Goal: Information Seeking & Learning: Learn about a topic

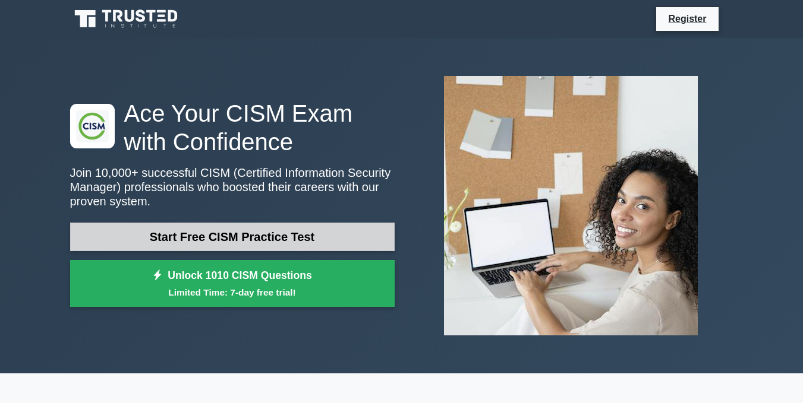
click at [319, 238] on link "Start Free CISM Practice Test" at bounding box center [232, 237] width 324 height 29
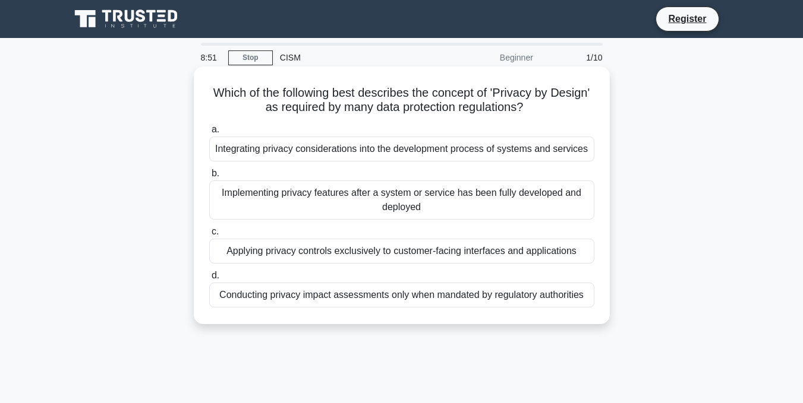
click at [365, 150] on div "Integrating privacy considerations into the development process of systems and …" at bounding box center [401, 149] width 385 height 25
click at [213, 131] on span "a." at bounding box center [216, 129] width 8 height 10
click at [209, 131] on input "a. Integrating privacy considerations into the development process of systems a…" at bounding box center [209, 130] width 0 height 8
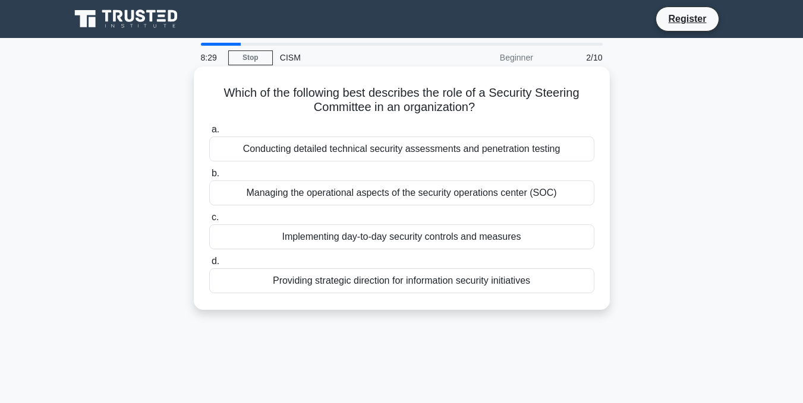
click at [212, 263] on span "d." at bounding box center [216, 261] width 8 height 10
click at [209, 263] on input "d. Providing strategic direction for information security initiatives" at bounding box center [209, 262] width 0 height 8
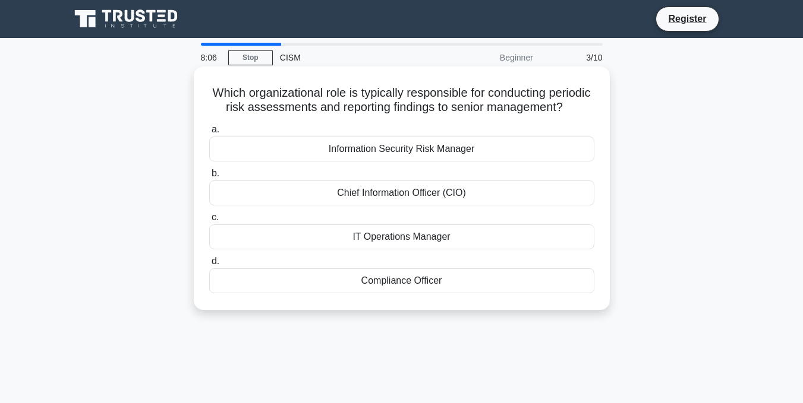
click at [212, 134] on span "a." at bounding box center [216, 129] width 8 height 10
click at [209, 134] on input "a. Information Security Risk Manager" at bounding box center [209, 130] width 0 height 8
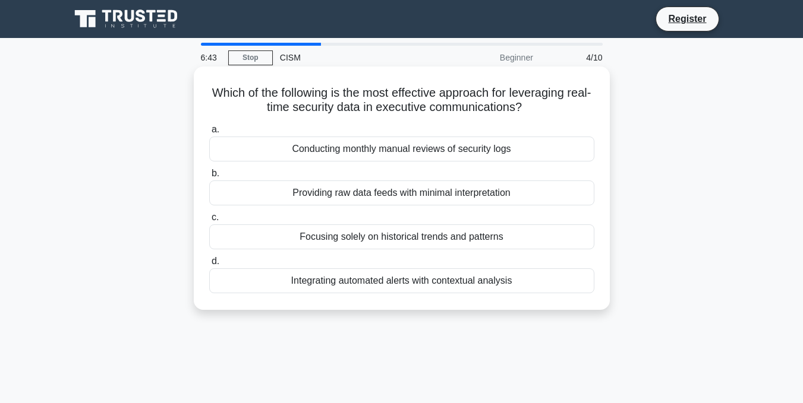
click at [215, 261] on span "d." at bounding box center [216, 261] width 8 height 10
click at [209, 261] on input "d. Integrating automated alerts with contextual analysis" at bounding box center [209, 262] width 0 height 8
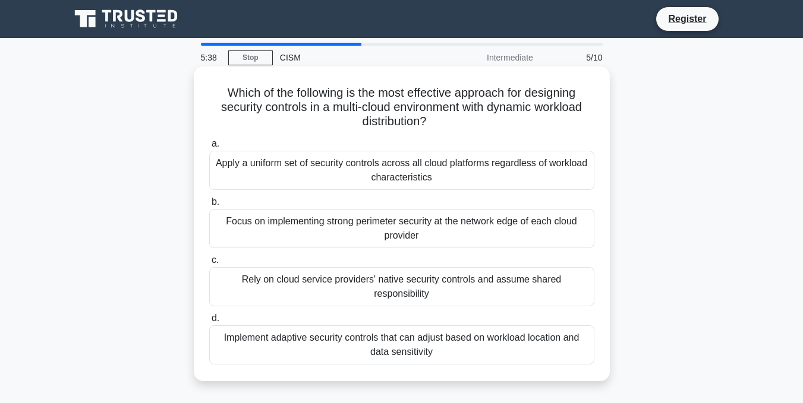
click at [215, 203] on span "b." at bounding box center [216, 202] width 8 height 10
click at [209, 203] on input "b. Focus on implementing strong perimeter security at the network edge of each …" at bounding box center [209, 202] width 0 height 8
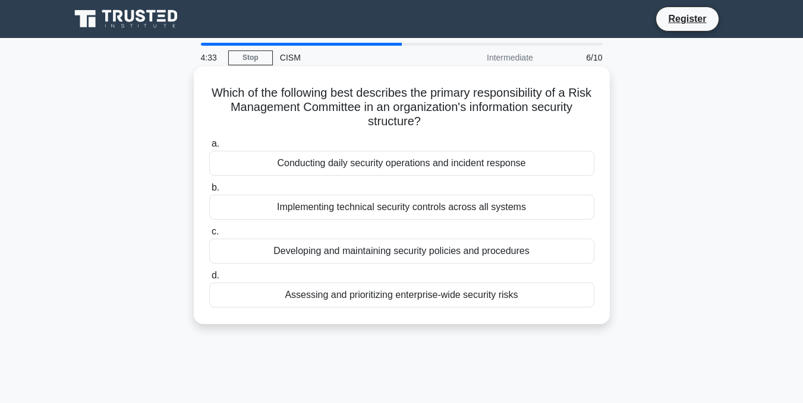
click at [216, 277] on span "d." at bounding box center [216, 275] width 8 height 10
click at [209, 277] on input "d. Assessing and prioritizing enterprise-wide security risks" at bounding box center [209, 276] width 0 height 8
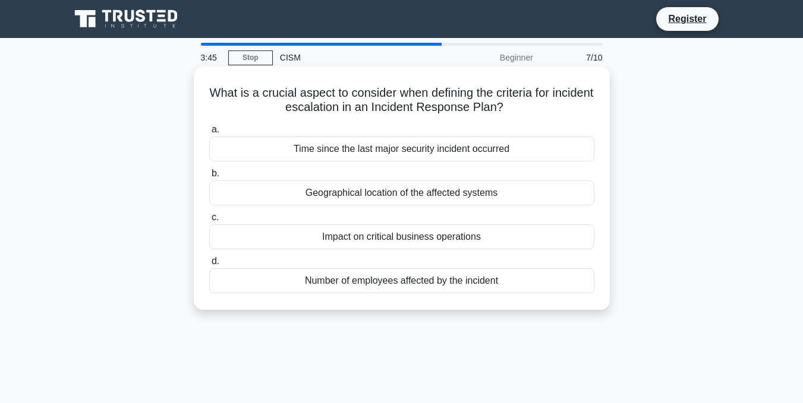
click at [215, 220] on span "c." at bounding box center [215, 217] width 7 height 10
click at [209, 220] on input "c. Impact on critical business operations" at bounding box center [209, 218] width 0 height 8
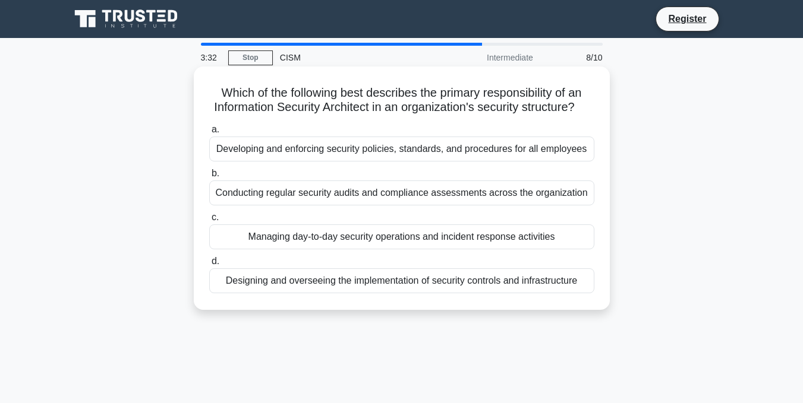
click at [215, 266] on span "d." at bounding box center [216, 261] width 8 height 10
click at [209, 266] on input "d. Designing and overseeing the implementation of security controls and infrast…" at bounding box center [209, 262] width 0 height 8
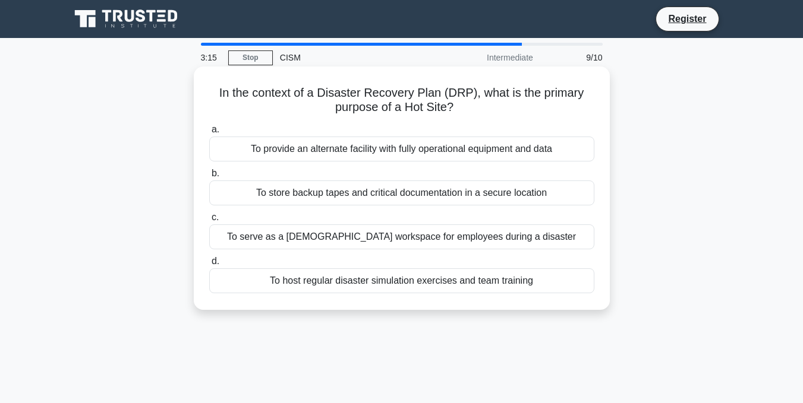
click at [212, 132] on span "a." at bounding box center [216, 129] width 8 height 10
click at [209, 132] on input "a. To provide an alternate facility with fully operational equipment and data" at bounding box center [209, 130] width 0 height 8
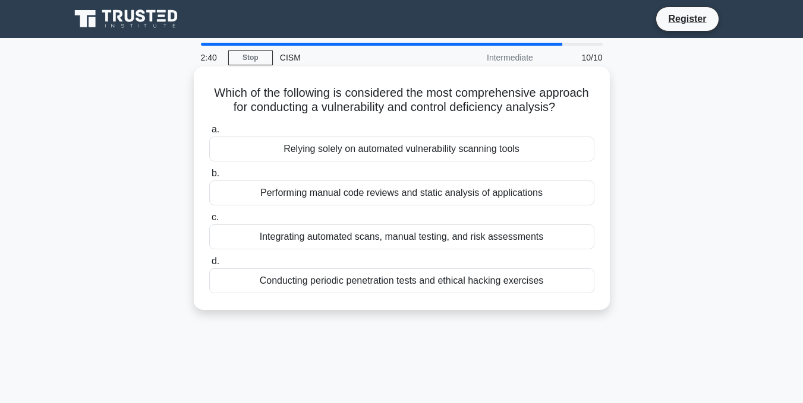
click at [216, 261] on span "d." at bounding box center [216, 261] width 8 height 10
click at [209, 261] on input "d. Conducting periodic penetration tests and ethical hacking exercises" at bounding box center [209, 262] width 0 height 8
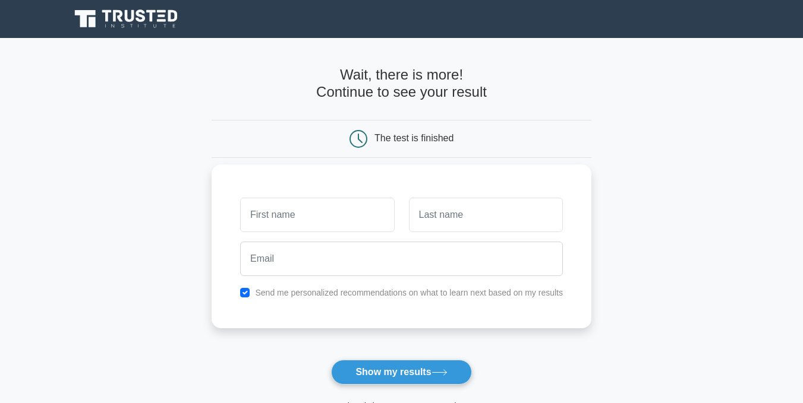
click at [311, 228] on input "text" at bounding box center [317, 215] width 154 height 34
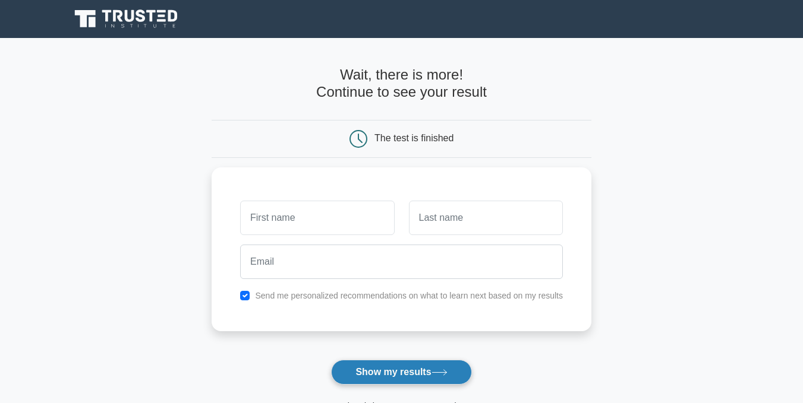
click at [373, 373] on button "Show my results" at bounding box center [401, 372] width 140 height 25
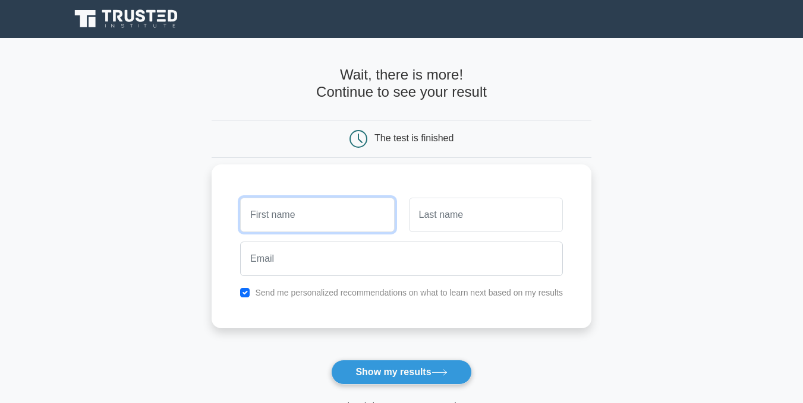
click at [319, 222] on input "text" at bounding box center [317, 215] width 154 height 34
type input "mm"
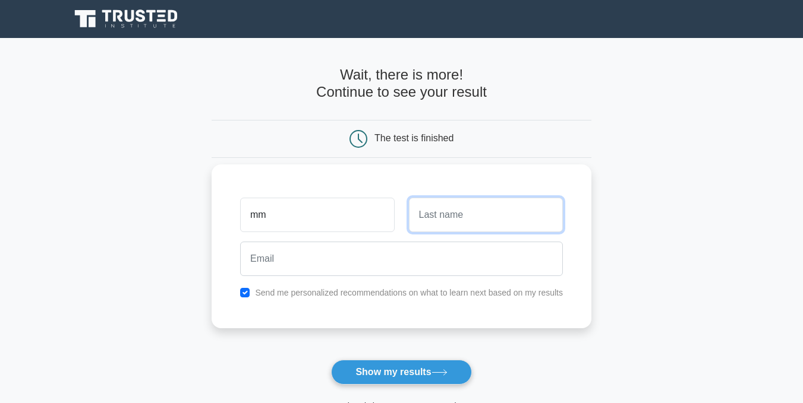
click at [444, 220] on input "text" at bounding box center [486, 215] width 154 height 34
type input "mm"
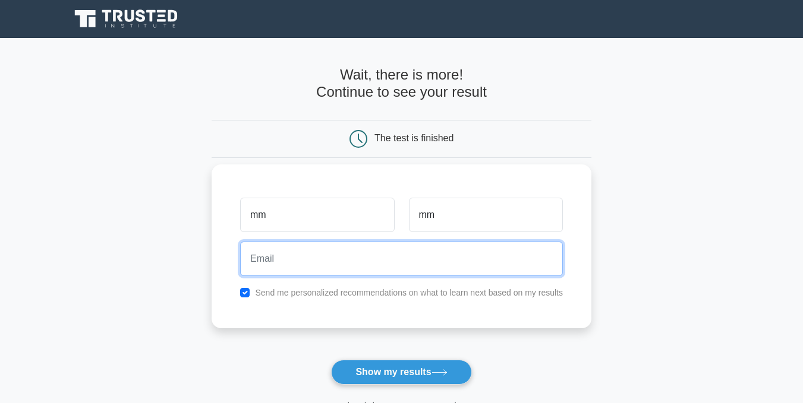
click at [340, 251] on input "email" at bounding box center [401, 259] width 323 height 34
type input "mawardah@yahoo.com"
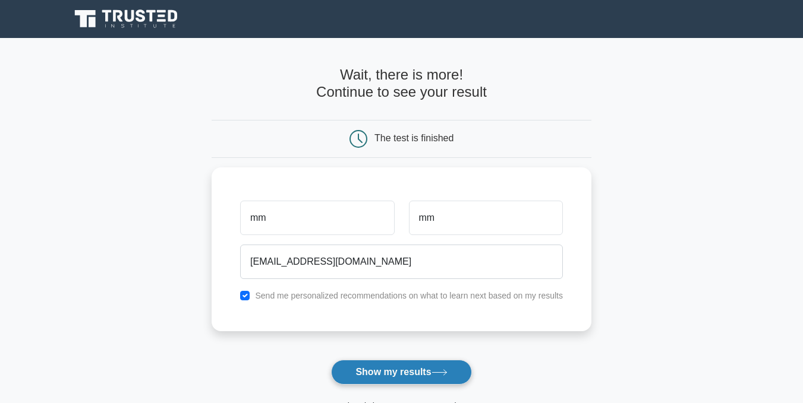
click at [412, 371] on button "Show my results" at bounding box center [401, 372] width 140 height 25
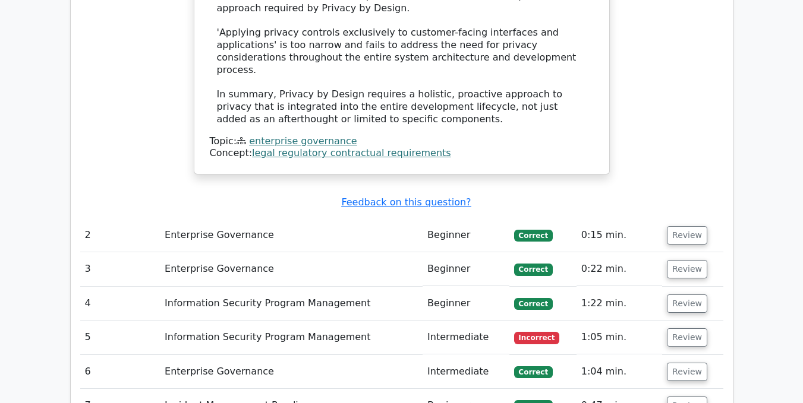
scroll to position [1545, 0]
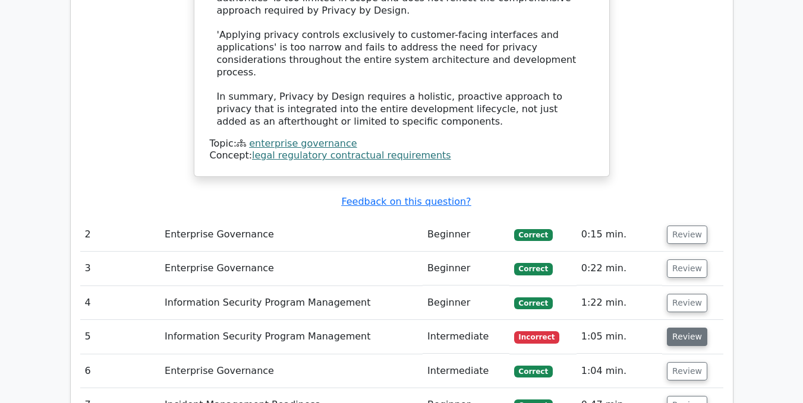
click at [682, 328] on button "Review" at bounding box center [687, 337] width 40 height 18
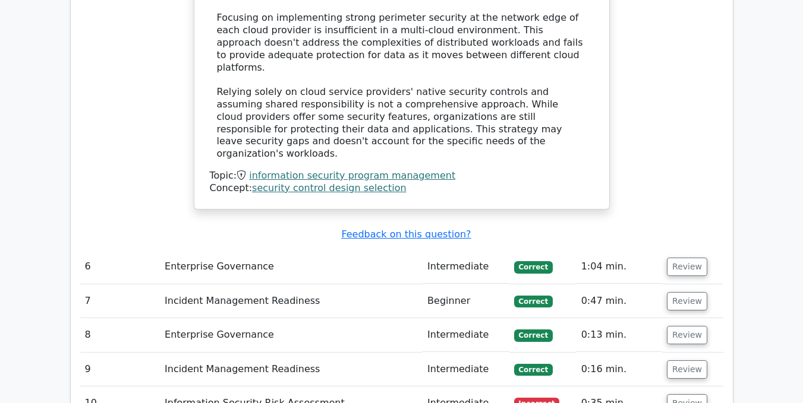
scroll to position [2496, 0]
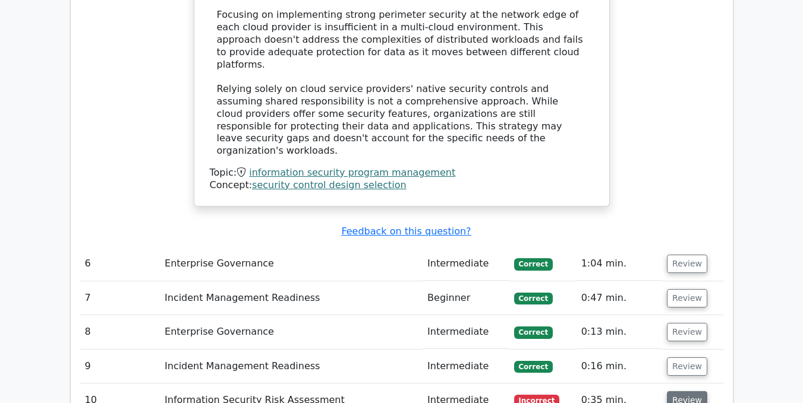
click at [674, 392] on button "Review" at bounding box center [687, 401] width 40 height 18
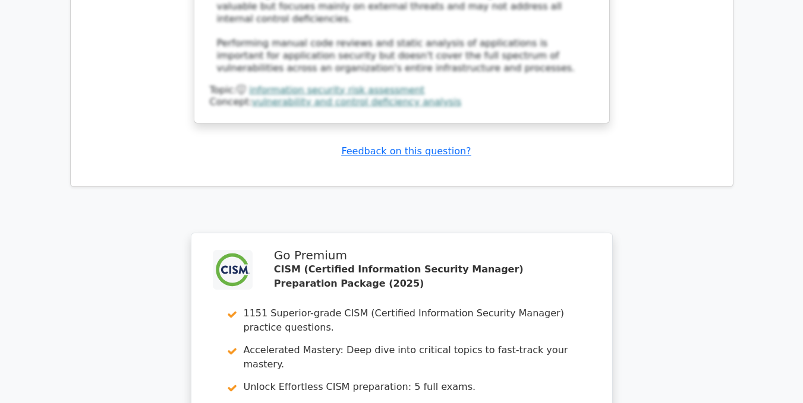
scroll to position [3594, 0]
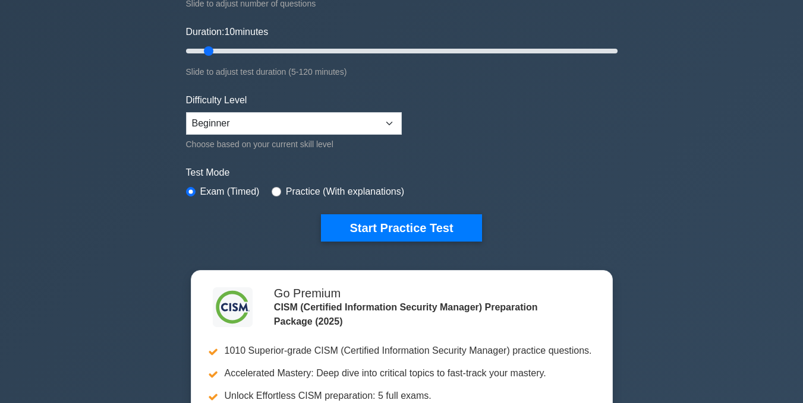
scroll to position [178, 0]
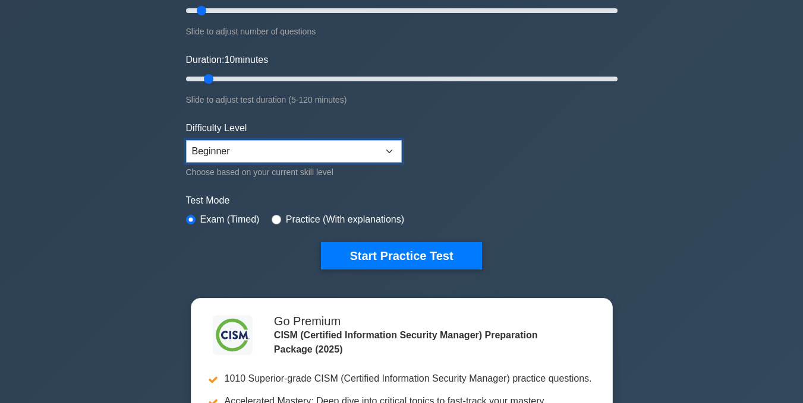
click at [391, 155] on select "Beginner Intermediate Expert" at bounding box center [294, 151] width 216 height 23
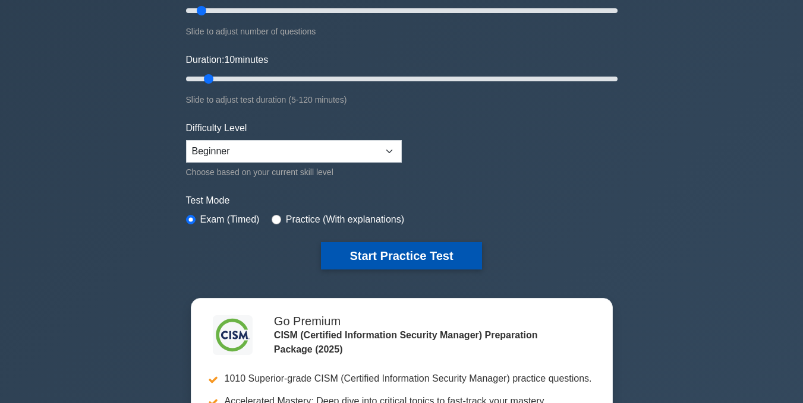
click at [425, 250] on button "Start Practice Test" at bounding box center [401, 255] width 160 height 27
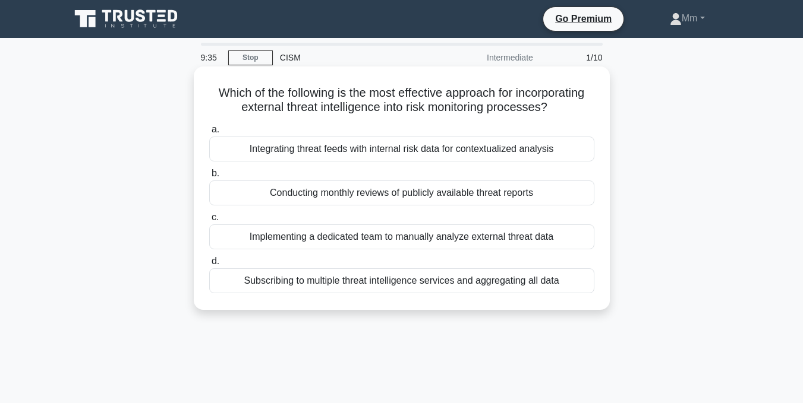
click at [213, 263] on span "d." at bounding box center [216, 261] width 8 height 10
click at [209, 263] on input "d. Subscribing to multiple threat intelligence services and aggregating all data" at bounding box center [209, 262] width 0 height 8
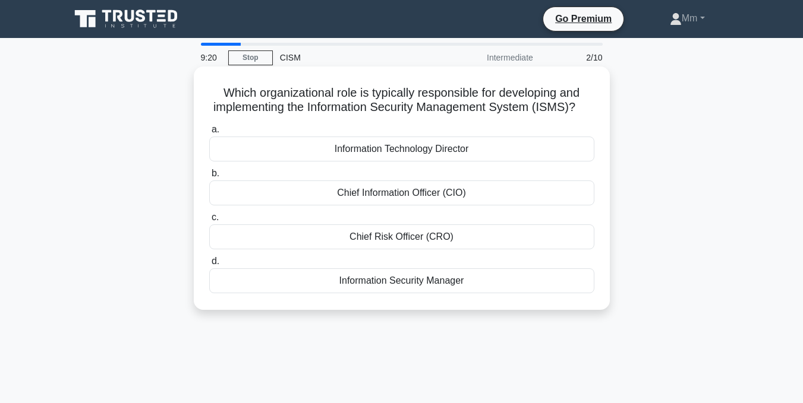
click at [213, 266] on span "d." at bounding box center [216, 261] width 8 height 10
click at [209, 266] on input "d. Information Security Manager" at bounding box center [209, 262] width 0 height 8
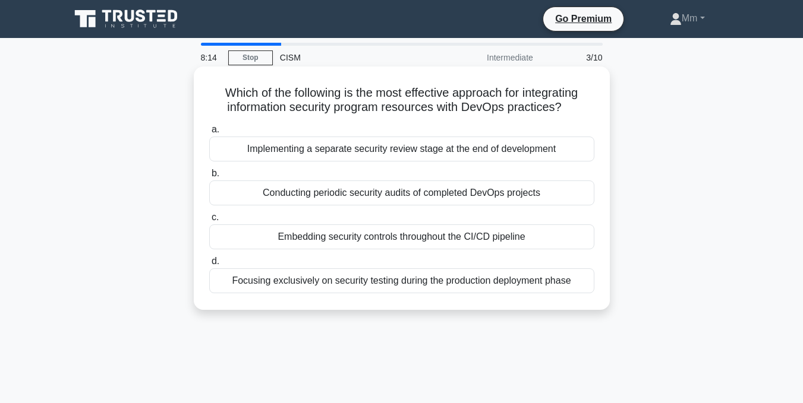
click at [216, 220] on span "c." at bounding box center [215, 217] width 7 height 10
click at [209, 220] on input "c. Embedding security controls throughout the CI/CD pipeline" at bounding box center [209, 218] width 0 height 8
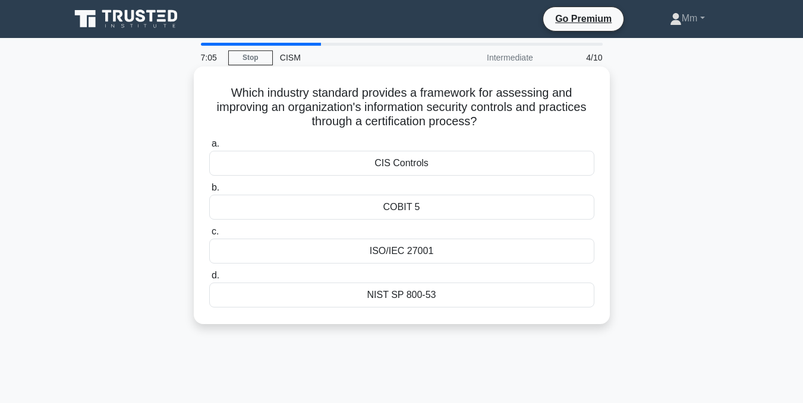
click at [216, 234] on span "c." at bounding box center [215, 231] width 7 height 10
click at [209, 234] on input "c. ISO/IEC 27001" at bounding box center [209, 232] width 0 height 8
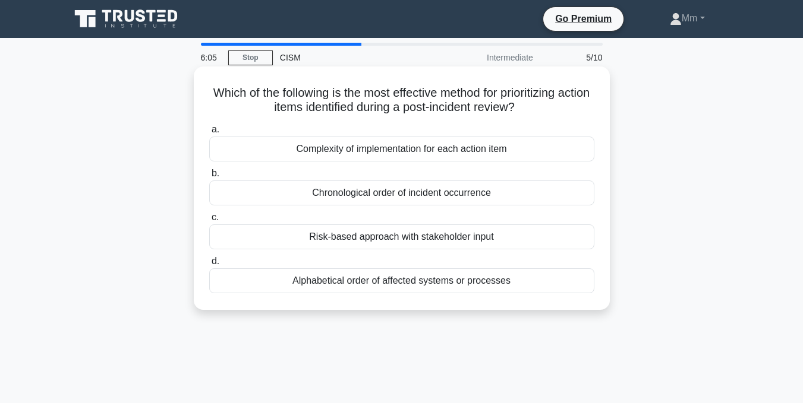
click at [216, 220] on span "c." at bounding box center [215, 217] width 7 height 10
click at [209, 220] on input "c. Risk-based approach with stakeholder input" at bounding box center [209, 218] width 0 height 8
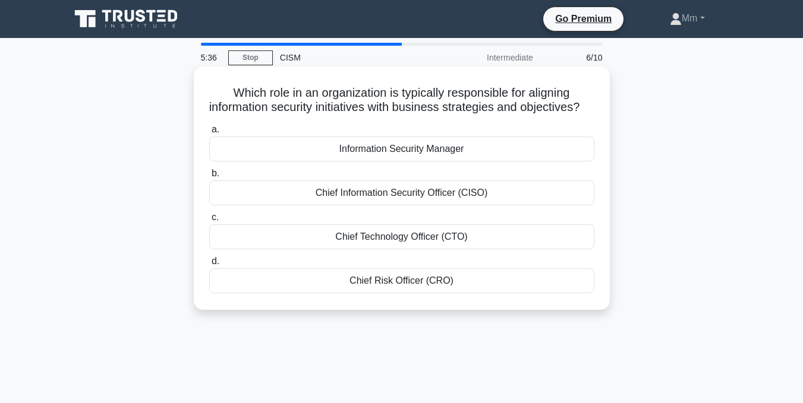
click at [215, 178] on span "b." at bounding box center [216, 173] width 8 height 10
click at [209, 178] on input "b. Chief Information Security Officer (CISO)" at bounding box center [209, 174] width 0 height 8
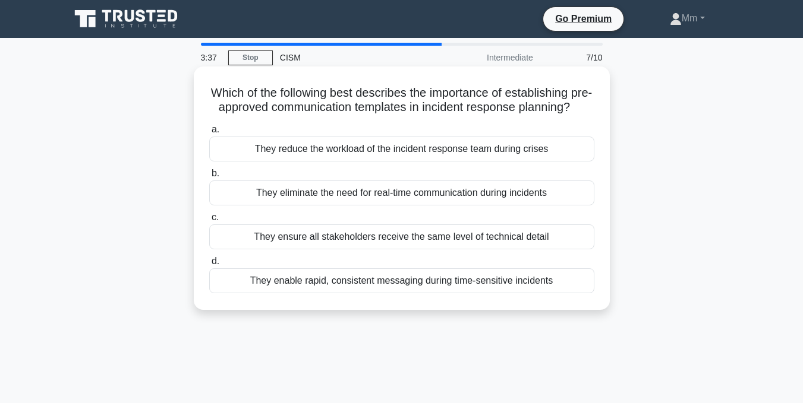
click at [216, 266] on span "d." at bounding box center [216, 261] width 8 height 10
click at [209, 266] on input "d. They enable rapid, consistent messaging during time-sensitive incidents" at bounding box center [209, 262] width 0 height 8
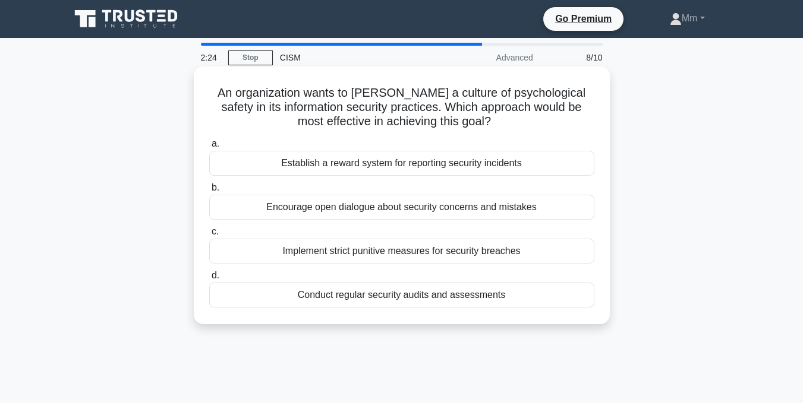
click at [212, 234] on span "c." at bounding box center [215, 231] width 7 height 10
click at [209, 234] on input "c. Implement strict punitive measures for security breaches" at bounding box center [209, 232] width 0 height 8
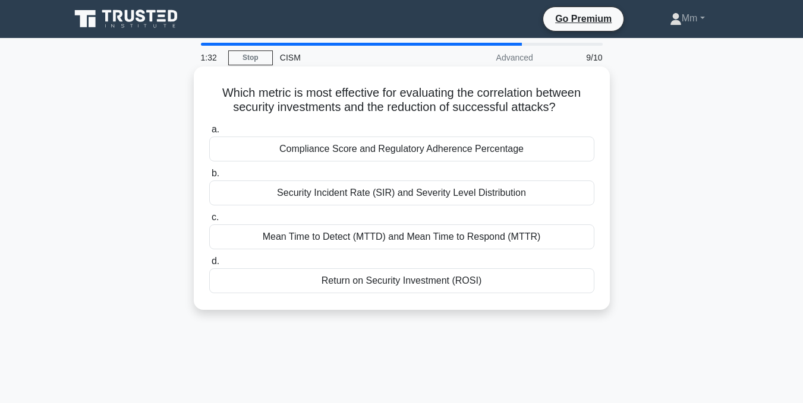
click at [212, 128] on span "a." at bounding box center [216, 129] width 8 height 10
click at [209, 128] on input "a. Compliance Score and Regulatory Adherence Percentage" at bounding box center [209, 130] width 0 height 8
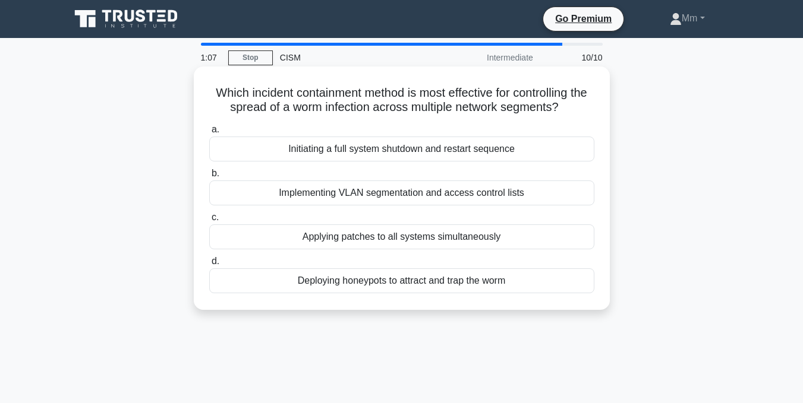
click at [213, 174] on span "b." at bounding box center [216, 173] width 8 height 10
click at [209, 174] on input "b. Implementing VLAN segmentation and access control lists" at bounding box center [209, 174] width 0 height 8
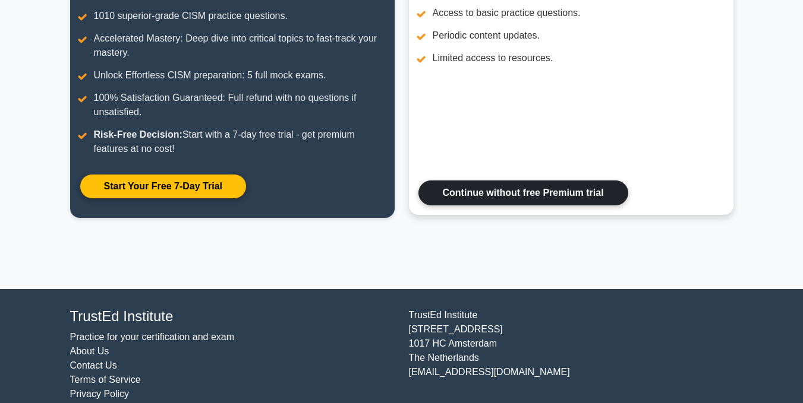
scroll to position [233, 0]
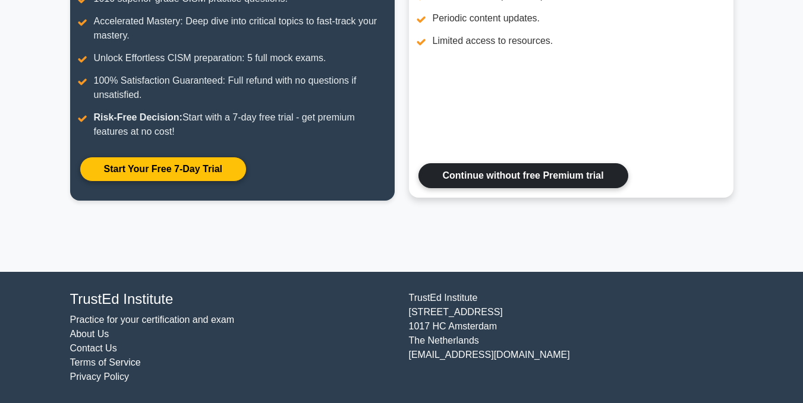
click at [534, 179] on link "Continue without free Premium trial" at bounding box center [523, 175] width 210 height 25
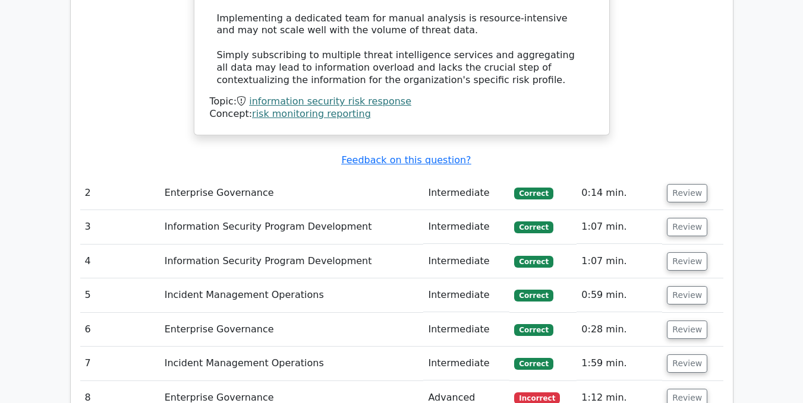
scroll to position [1604, 0]
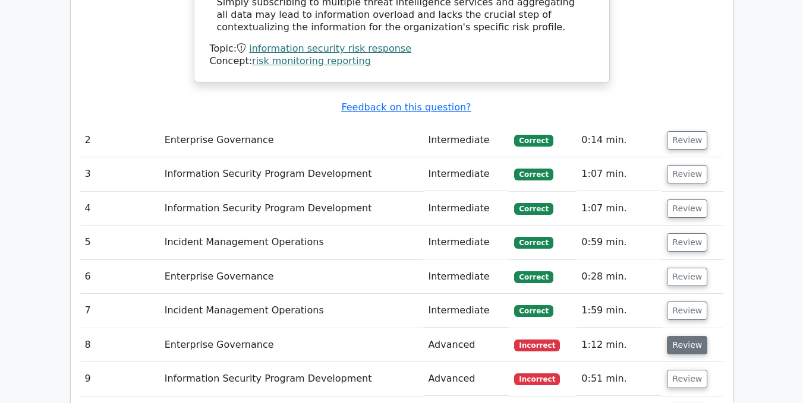
click at [673, 336] on button "Review" at bounding box center [687, 345] width 40 height 18
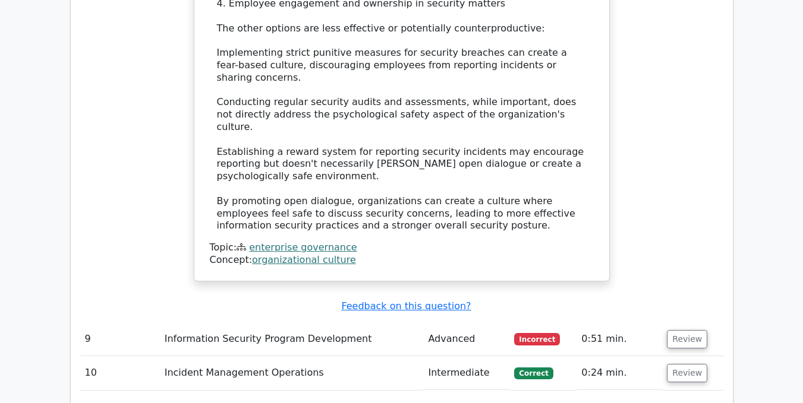
scroll to position [2317, 0]
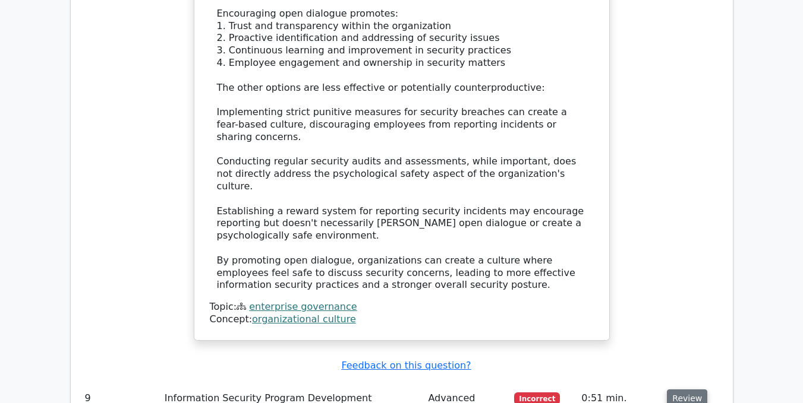
click at [697, 390] on button "Review" at bounding box center [687, 399] width 40 height 18
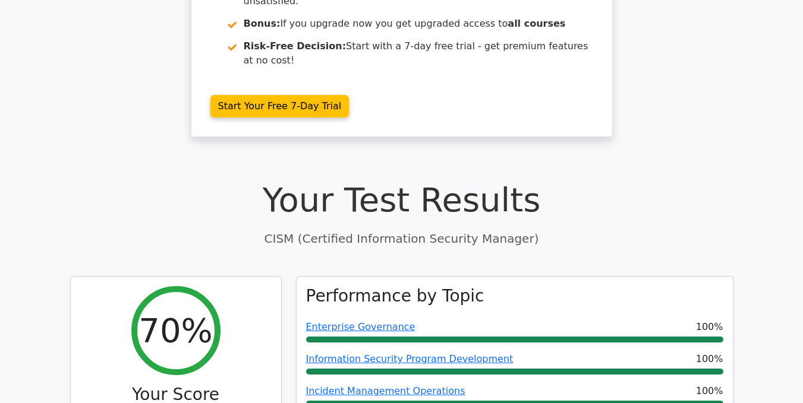
scroll to position [0, 0]
